Goal: Use online tool/utility: Utilize a website feature to perform a specific function

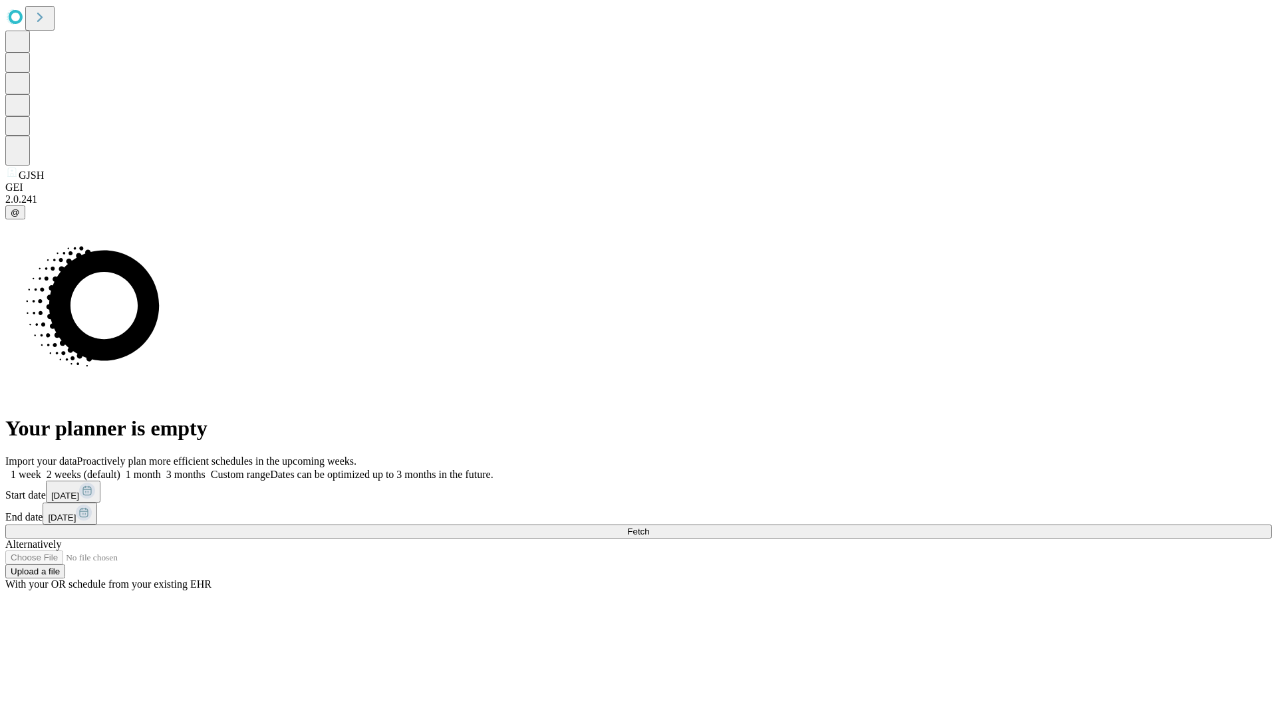
click at [649, 527] on span "Fetch" at bounding box center [638, 532] width 22 height 10
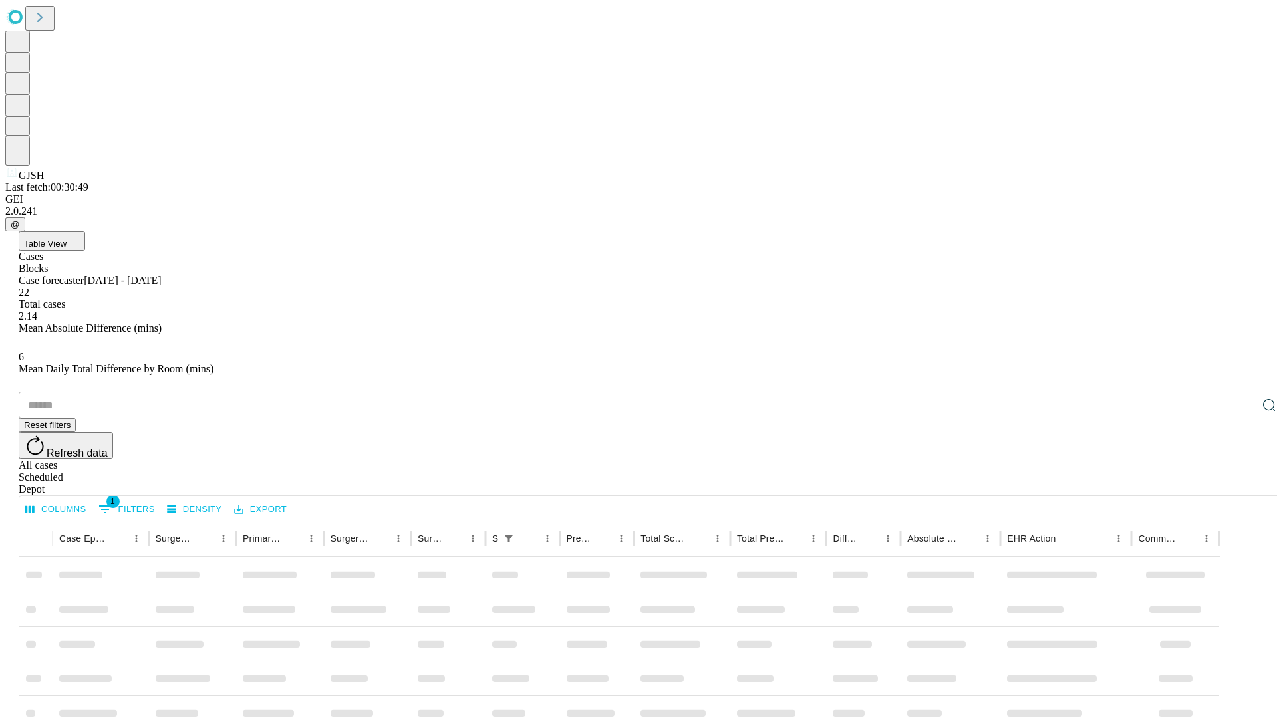
click at [67, 239] on span "Table View" at bounding box center [45, 244] width 43 height 10
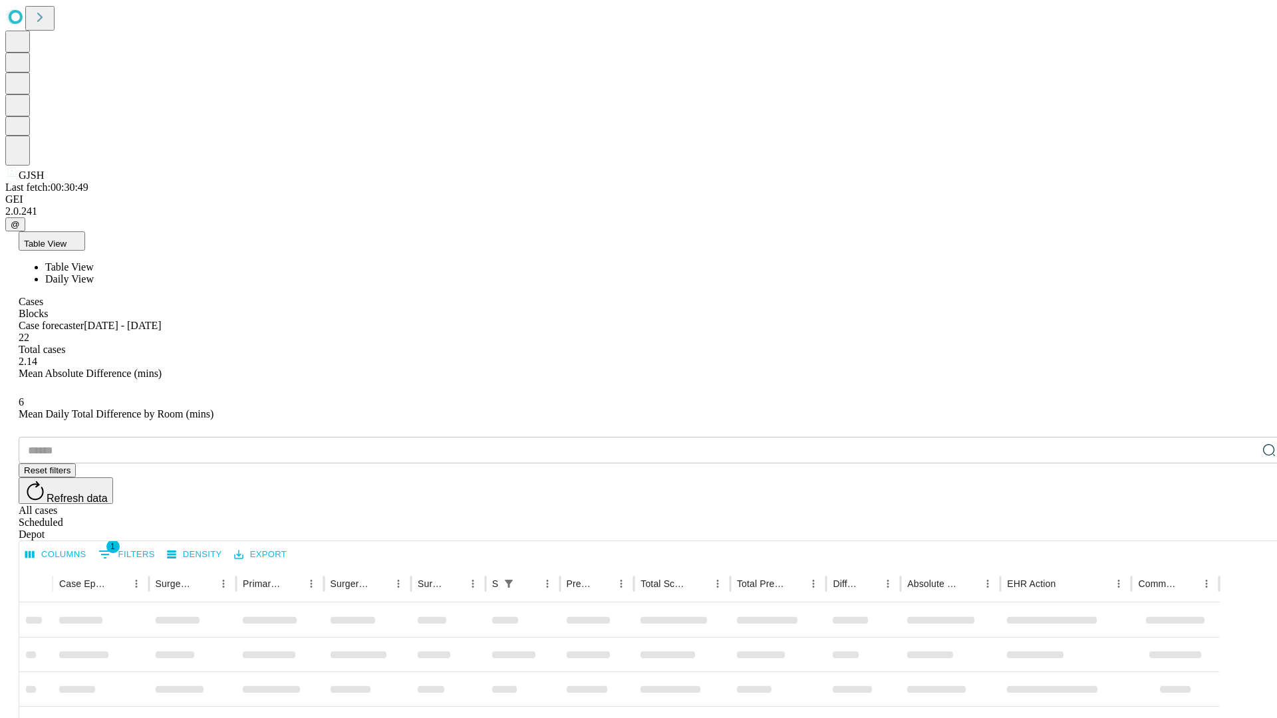
click at [94, 273] on span "Daily View" at bounding box center [69, 278] width 49 height 11
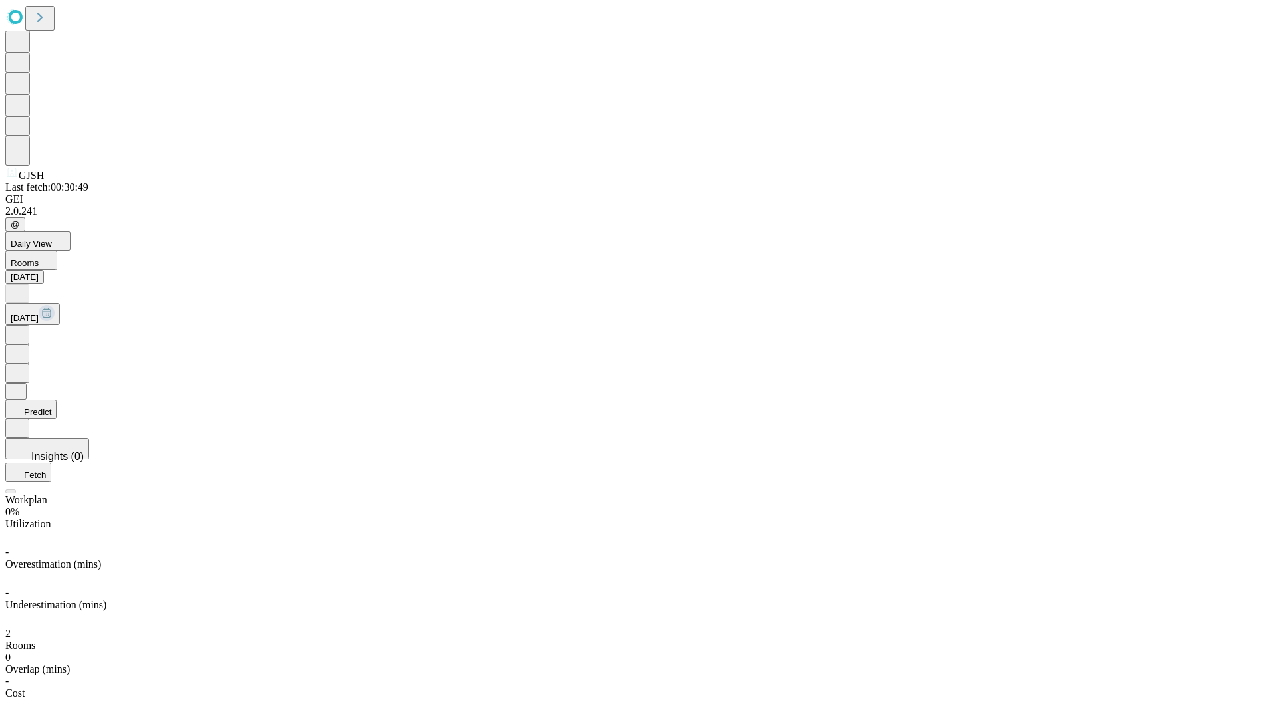
click at [57, 400] on button "Predict" at bounding box center [30, 409] width 51 height 19
